Goal: Task Accomplishment & Management: Use online tool/utility

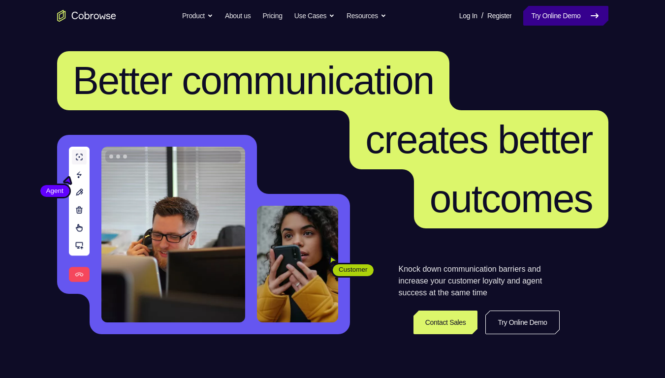
click at [544, 7] on link "Try Online Demo" at bounding box center [565, 16] width 85 height 20
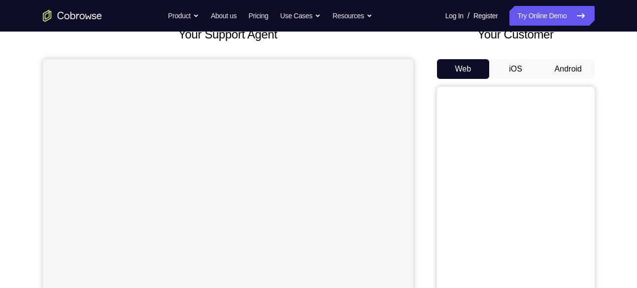
scroll to position [69, 0]
click at [570, 69] on button "Android" at bounding box center [568, 69] width 53 height 20
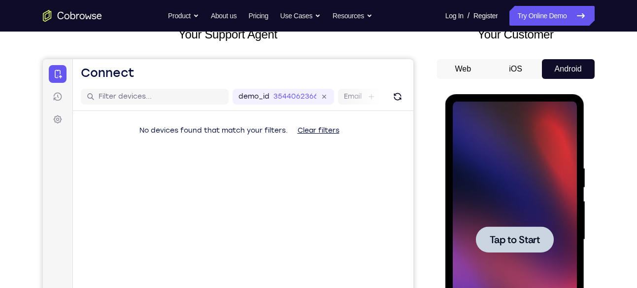
scroll to position [0, 0]
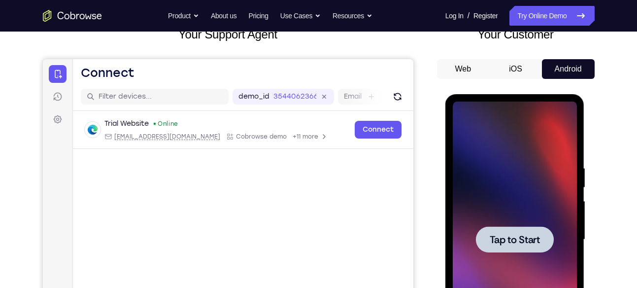
drag, startPoint x: 599, startPoint y: 32, endPoint x: 424, endPoint y: 101, distance: 187.4
click at [424, 101] on div "Your Support Agent Your Customer Web iOS Android" at bounding box center [318, 208] width 551 height 364
click at [513, 234] on span "Tap to Start" at bounding box center [514, 239] width 50 height 10
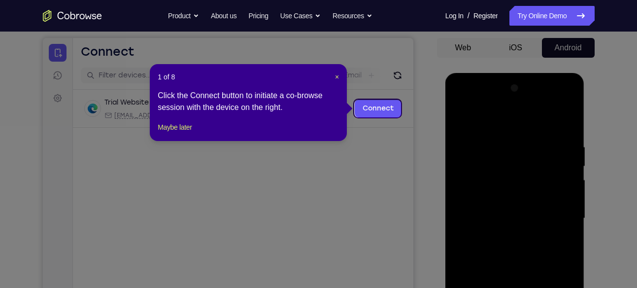
scroll to position [90, 0]
click at [338, 74] on span "×" at bounding box center [337, 77] width 4 height 8
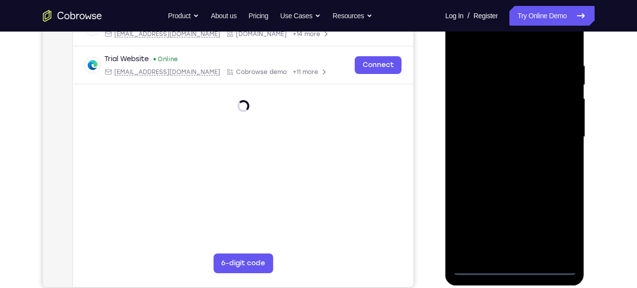
scroll to position [172, 0]
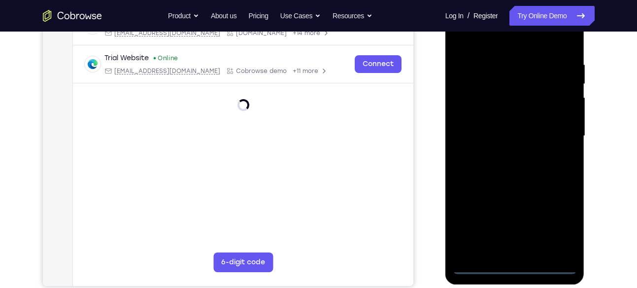
click at [512, 264] on div at bounding box center [514, 136] width 124 height 276
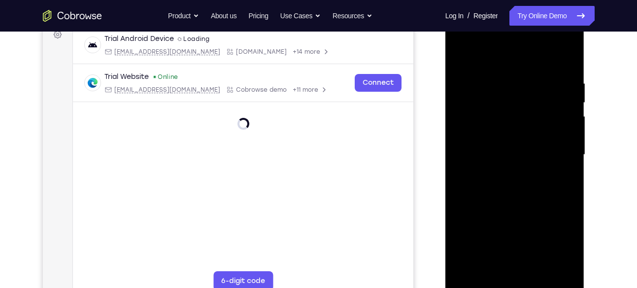
scroll to position [153, 0]
click at [516, 283] on div at bounding box center [514, 155] width 124 height 276
click at [556, 241] on div at bounding box center [514, 155] width 124 height 276
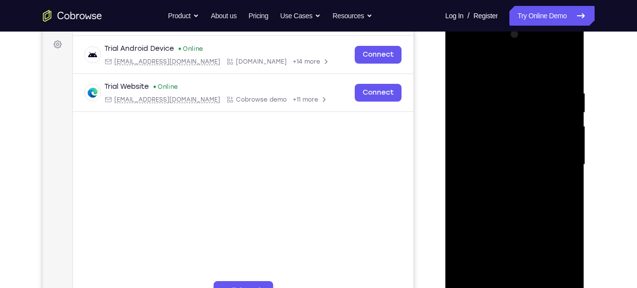
scroll to position [142, 0]
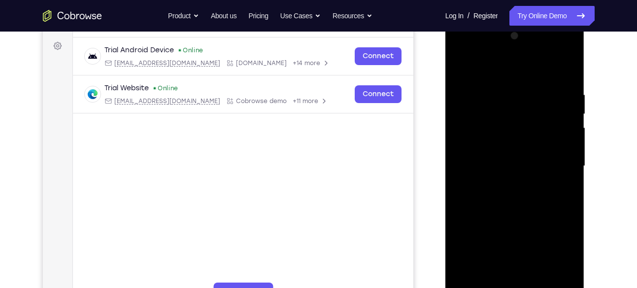
click at [490, 63] on div at bounding box center [514, 166] width 124 height 276
click at [559, 165] on div at bounding box center [514, 166] width 124 height 276
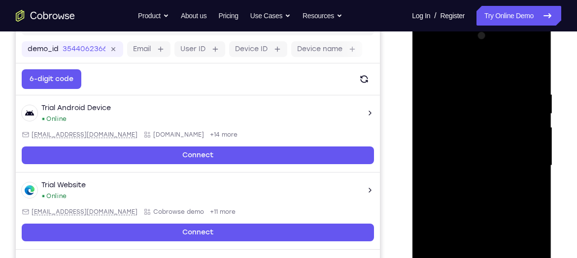
drag, startPoint x: 644, startPoint y: 45, endPoint x: 389, endPoint y: 115, distance: 264.1
click at [389, 115] on div "Your Support Agent Your Customer Web iOS Android" at bounding box center [288, 134] width 545 height 364
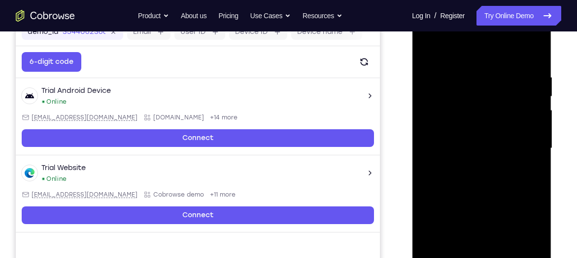
scroll to position [160, 0]
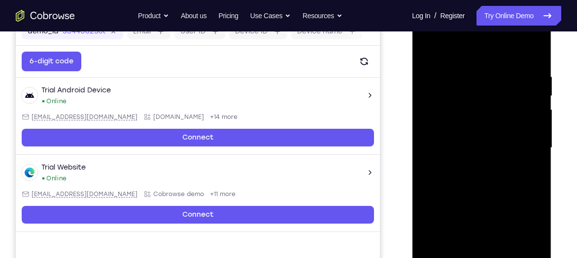
click at [471, 164] on div at bounding box center [481, 148] width 124 height 276
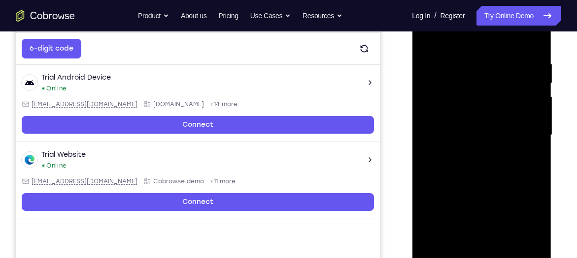
scroll to position [172, 0]
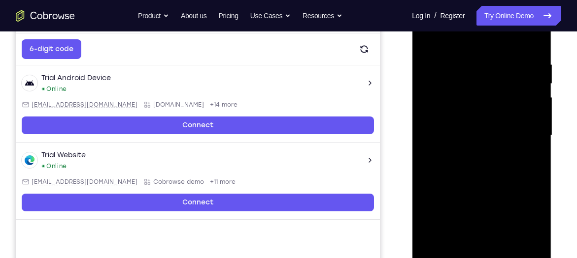
click at [475, 121] on div at bounding box center [481, 136] width 124 height 276
click at [469, 115] on div at bounding box center [481, 136] width 124 height 276
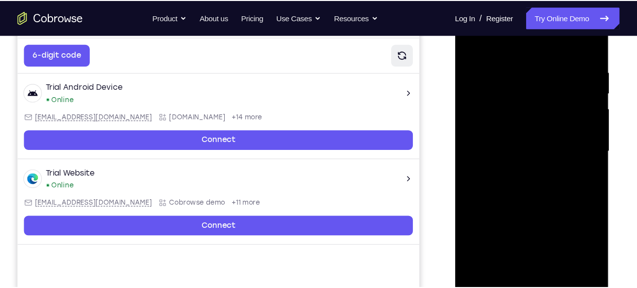
scroll to position [173, 0]
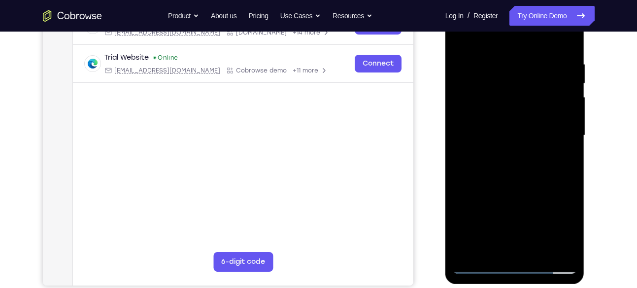
click at [490, 132] on div at bounding box center [514, 136] width 124 height 276
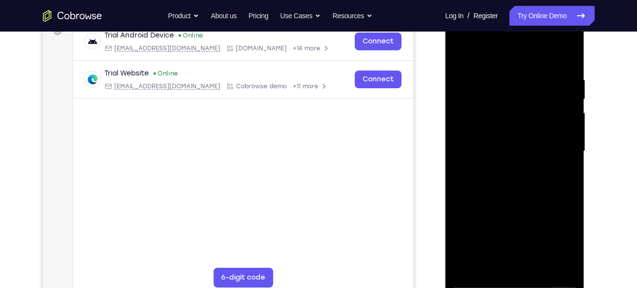
scroll to position [157, 0]
click at [511, 185] on div at bounding box center [514, 152] width 124 height 276
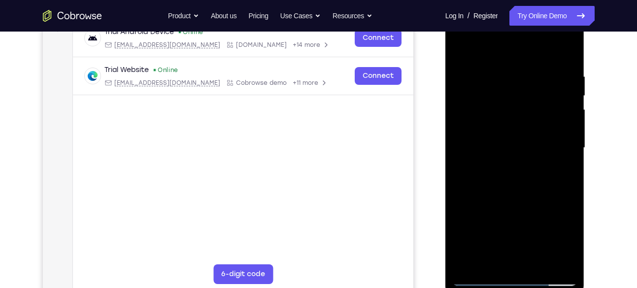
scroll to position [158, 0]
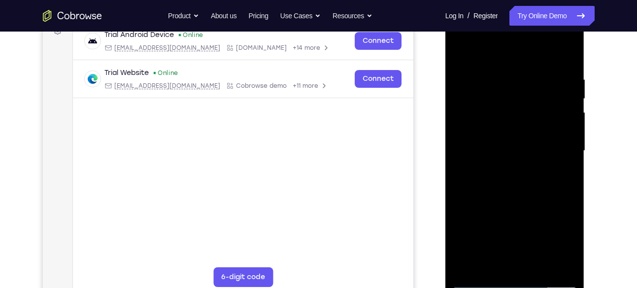
click at [567, 64] on div at bounding box center [514, 151] width 124 height 276
click at [569, 49] on div at bounding box center [514, 151] width 124 height 276
click at [463, 78] on div at bounding box center [514, 151] width 124 height 276
click at [484, 78] on div at bounding box center [514, 151] width 124 height 276
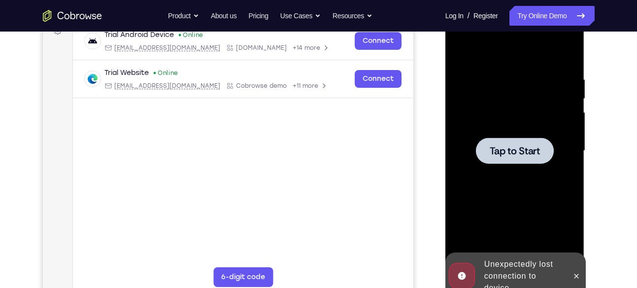
click at [466, 81] on div at bounding box center [514, 151] width 124 height 276
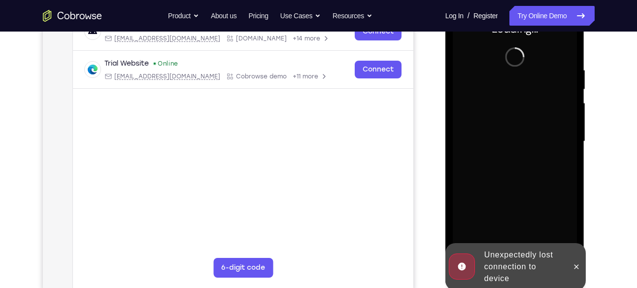
scroll to position [177, 0]
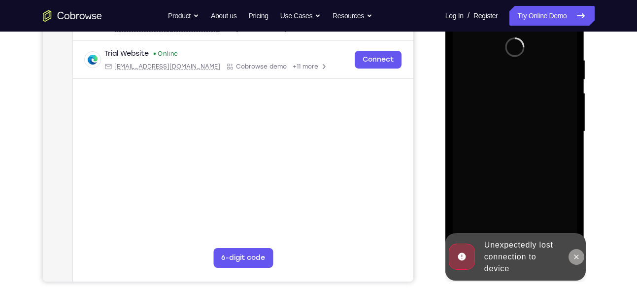
click at [577, 258] on icon at bounding box center [576, 257] width 8 height 8
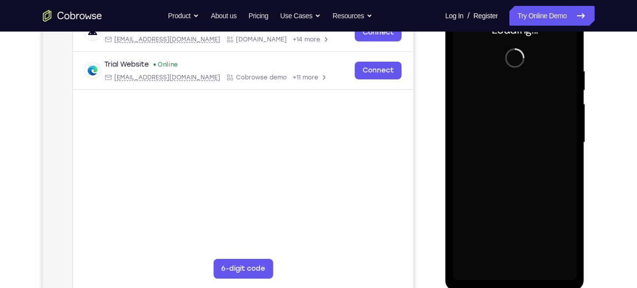
scroll to position [165, 0]
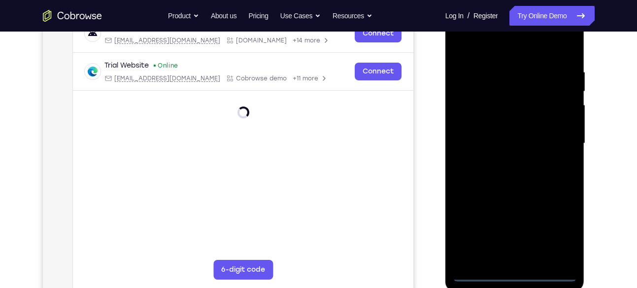
click at [566, 232] on div at bounding box center [514, 143] width 124 height 276
click at [516, 272] on div at bounding box center [514, 143] width 124 height 276
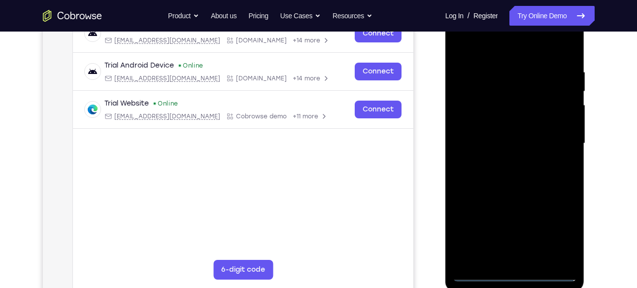
click at [556, 233] on div at bounding box center [514, 143] width 124 height 276
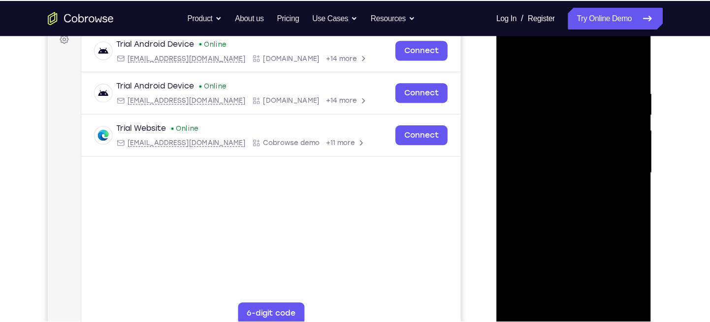
scroll to position [153, 0]
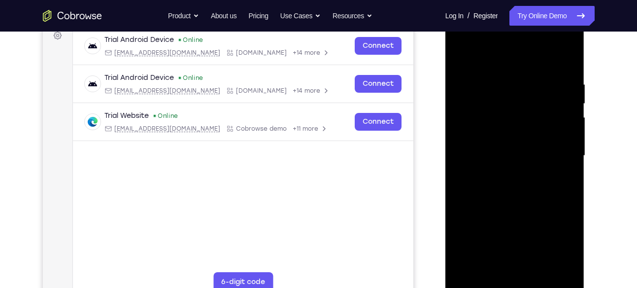
click at [499, 62] on div at bounding box center [514, 156] width 124 height 276
click at [558, 155] on div at bounding box center [514, 156] width 124 height 276
click at [504, 176] on div at bounding box center [514, 156] width 124 height 276
click at [516, 142] on div at bounding box center [514, 156] width 124 height 276
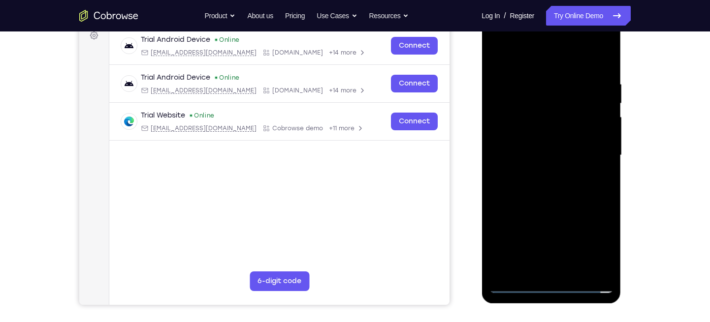
click at [549, 121] on div at bounding box center [551, 156] width 124 height 276
click at [539, 115] on div at bounding box center [551, 156] width 124 height 276
click at [536, 137] on div at bounding box center [551, 156] width 124 height 276
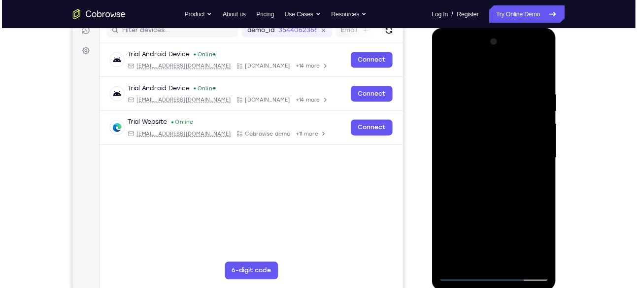
scroll to position [132, 0]
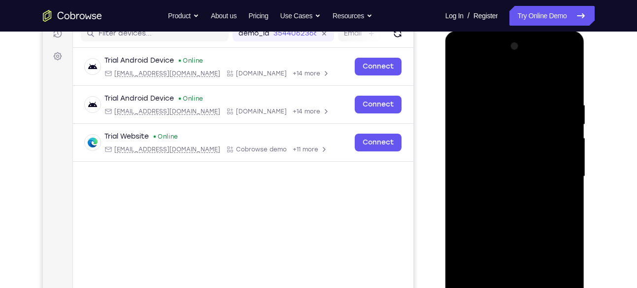
drag, startPoint x: 723, startPoint y: 27, endPoint x: 377, endPoint y: 209, distance: 391.4
click at [377, 209] on main "demo_id 3544062366 3544062366 Email User ID Device ID Device name 6-digit code …" at bounding box center [242, 185] width 340 height 330
click at [486, 173] on div at bounding box center [514, 176] width 124 height 276
click at [508, 174] on div at bounding box center [514, 176] width 124 height 276
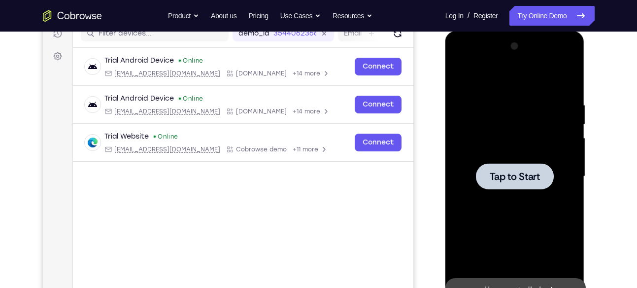
click at [507, 171] on span "Tap to Start" at bounding box center [514, 176] width 50 height 10
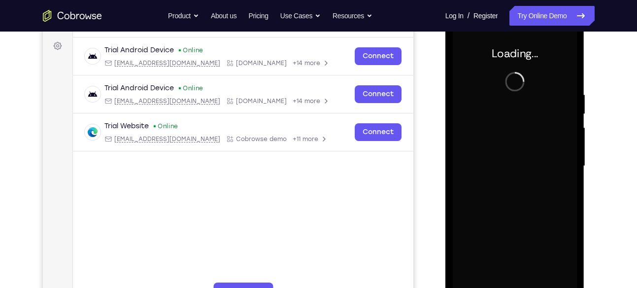
scroll to position [142, 0]
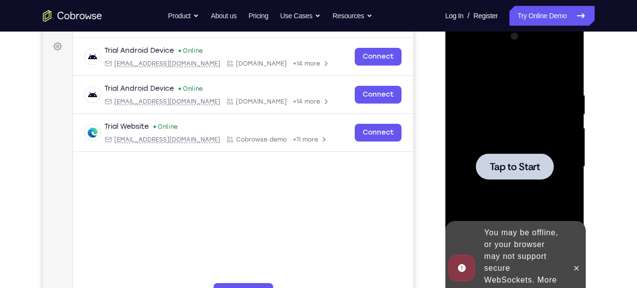
click at [499, 161] on span "Tap to Start" at bounding box center [514, 166] width 50 height 10
click at [511, 169] on span "Tap to Start" at bounding box center [514, 166] width 50 height 10
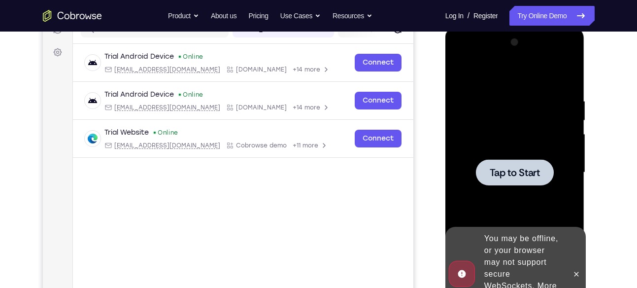
scroll to position [148, 0]
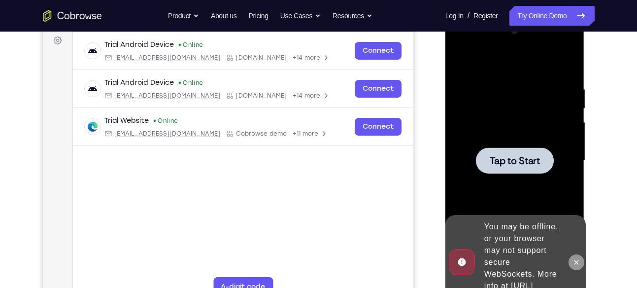
click at [577, 259] on icon at bounding box center [576, 261] width 4 height 4
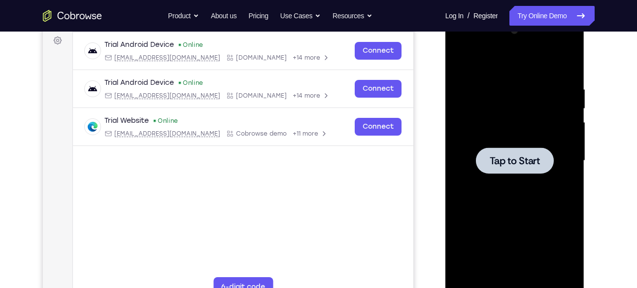
click at [501, 150] on div at bounding box center [515, 160] width 78 height 26
click at [508, 165] on span "Tap to Start" at bounding box center [514, 161] width 50 height 10
click at [519, 156] on span "Tap to Start" at bounding box center [514, 161] width 50 height 10
click at [518, 153] on div at bounding box center [515, 160] width 78 height 26
click at [531, 176] on div at bounding box center [514, 161] width 124 height 276
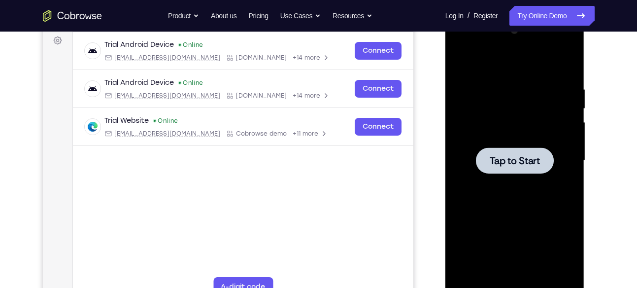
click at [524, 161] on span "Tap to Start" at bounding box center [514, 161] width 50 height 10
click at [494, 149] on div at bounding box center [515, 160] width 78 height 26
click at [518, 161] on span "Tap to Start" at bounding box center [514, 161] width 50 height 10
click at [509, 147] on div at bounding box center [515, 160] width 78 height 26
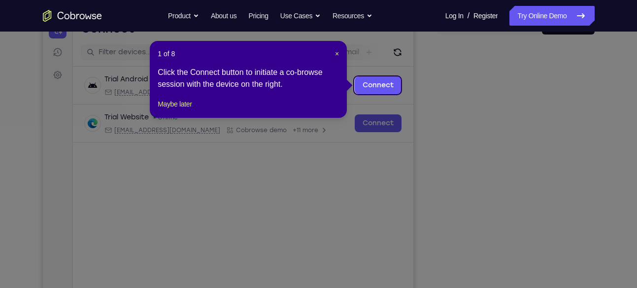
scroll to position [113, 0]
click at [337, 56] on span "×" at bounding box center [337, 54] width 4 height 8
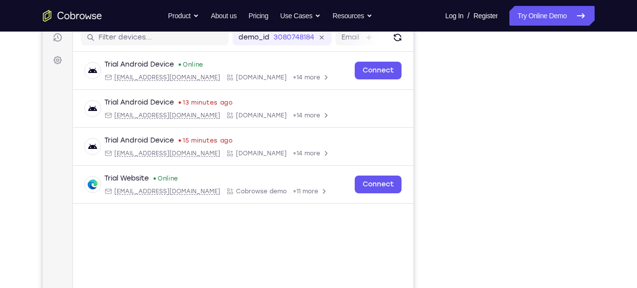
scroll to position [127, 0]
